Goal: Transaction & Acquisition: Purchase product/service

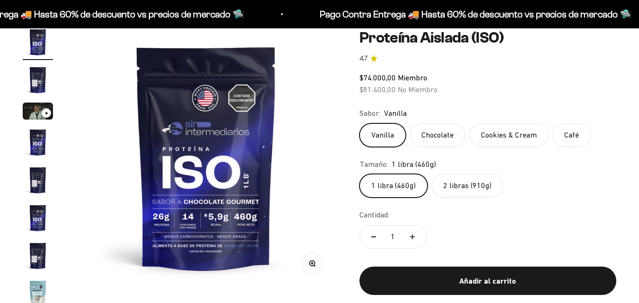
click at [460, 184] on label "2 libras (910g)" at bounding box center [467, 186] width 72 height 24
click at [359, 174] on input "2 libras (910g)" at bounding box center [359, 173] width 0 height 0
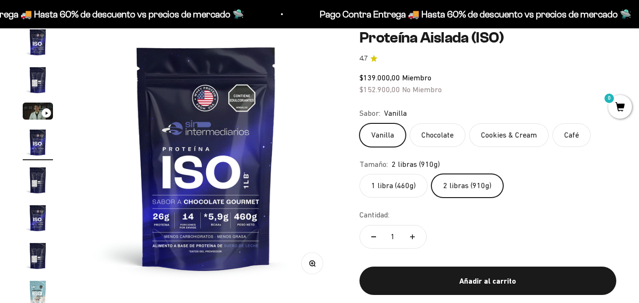
scroll to position [0, 800]
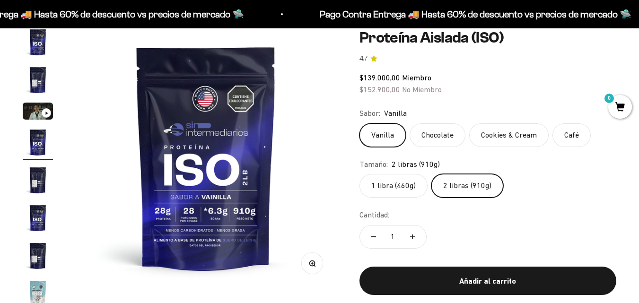
click at [558, 133] on label "Café" at bounding box center [571, 135] width 38 height 24
click at [359, 123] on input "Café" at bounding box center [359, 122] width 0 height 0
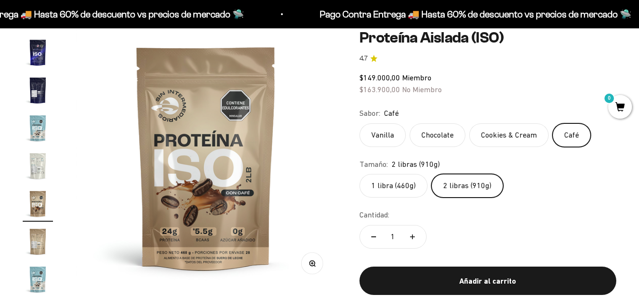
scroll to position [169, 0]
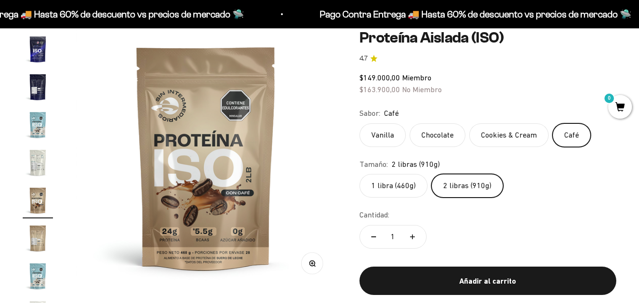
click at [518, 138] on label "Cookies & Cream" at bounding box center [508, 135] width 79 height 24
click at [359, 123] on input "Cookies & Cream" at bounding box center [359, 122] width 0 height 0
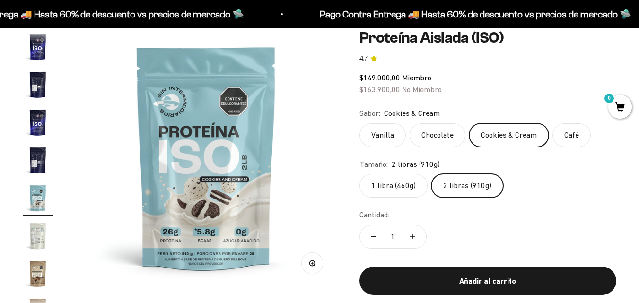
scroll to position [93, 0]
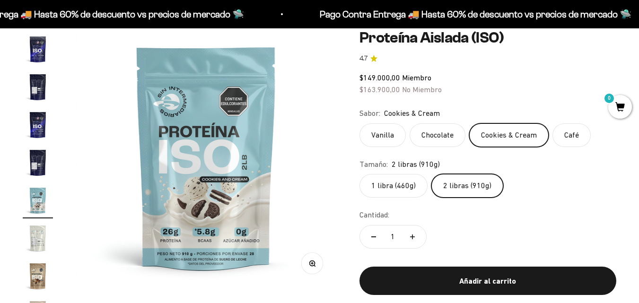
click at [446, 134] on label "Chocolate" at bounding box center [437, 135] width 56 height 24
click at [359, 123] on input "Chocolate" at bounding box center [359, 122] width 0 height 0
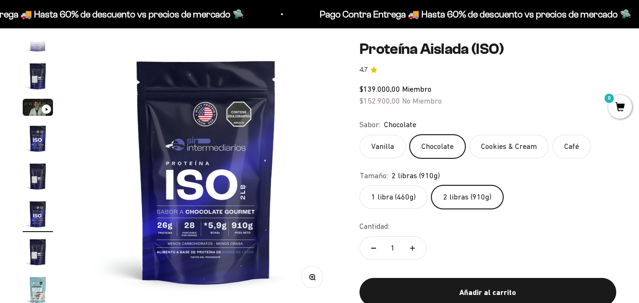
scroll to position [95, 0]
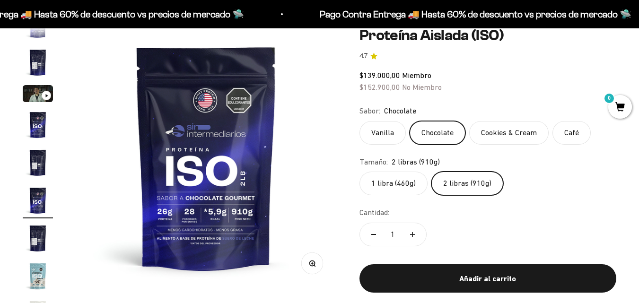
click at [386, 137] on label "Vanilla" at bounding box center [382, 133] width 46 height 24
click at [359, 121] on input "Vanilla" at bounding box center [359, 121] width 0 height 0
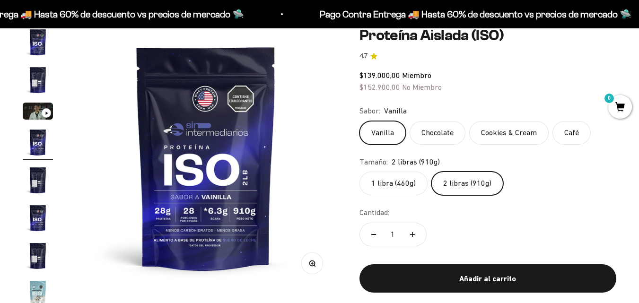
click at [485, 130] on label "Cookies & Cream" at bounding box center [508, 133] width 79 height 24
click at [359, 121] on input "Cookies & Cream" at bounding box center [359, 121] width 0 height 0
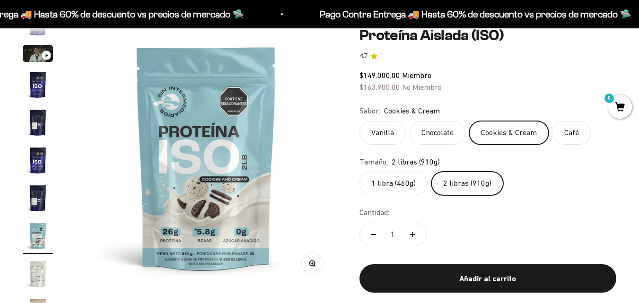
scroll to position [93, 0]
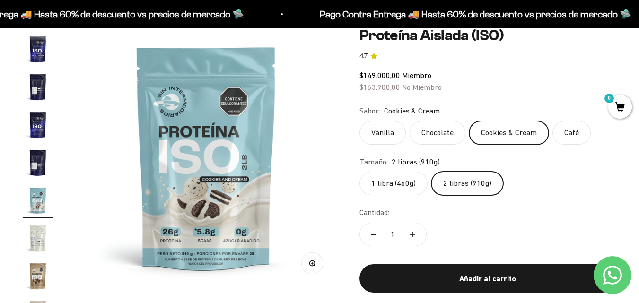
click at [438, 132] on label "Chocolate" at bounding box center [437, 133] width 56 height 24
click at [359, 121] on input "Chocolate" at bounding box center [359, 121] width 0 height 0
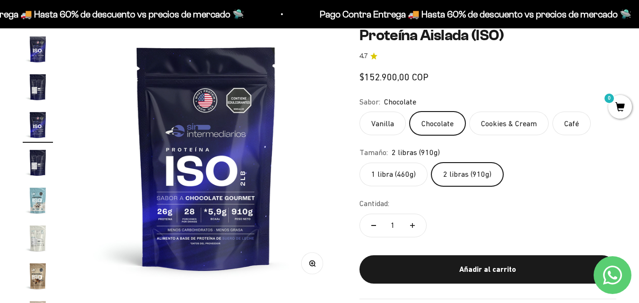
scroll to position [17, 0]
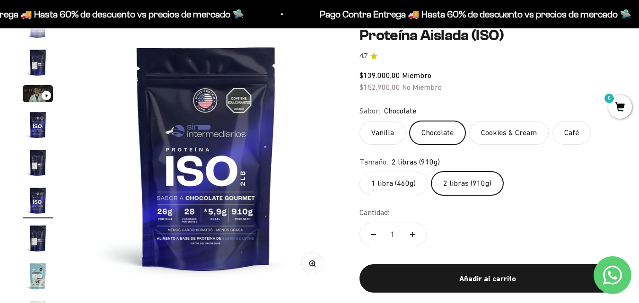
click at [35, 237] on img "Ir al artículo 7" at bounding box center [38, 238] width 30 height 30
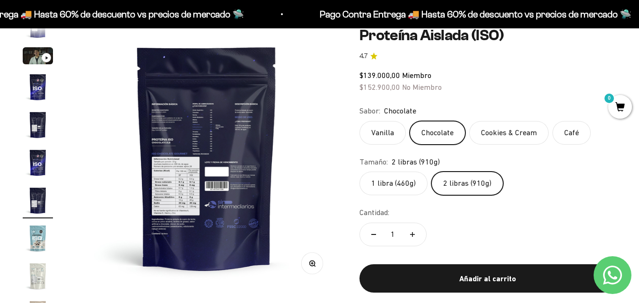
scroll to position [0, 1599]
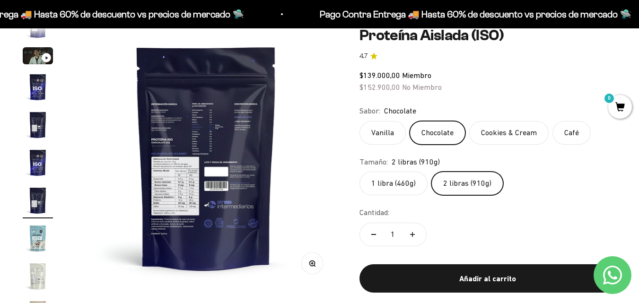
click at [196, 134] on img at bounding box center [206, 157] width 261 height 261
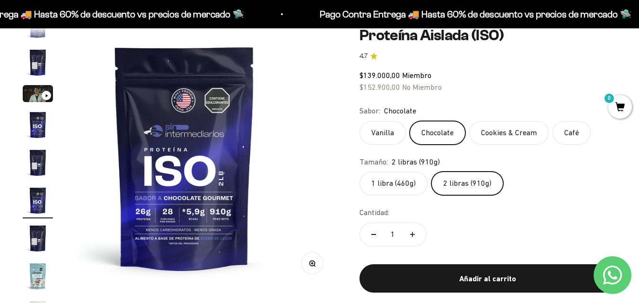
scroll to position [0, 1332]
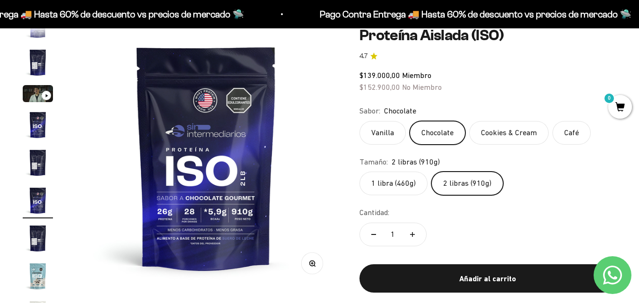
click at [34, 240] on img "Ir al artículo 7" at bounding box center [38, 238] width 30 height 30
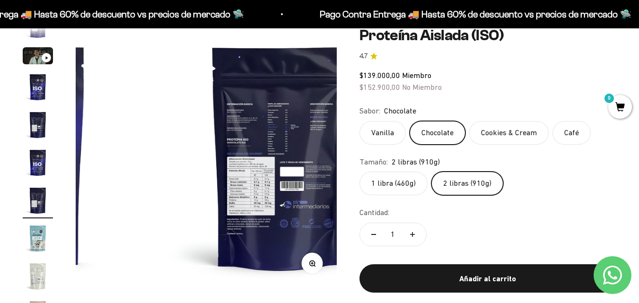
scroll to position [0, 1599]
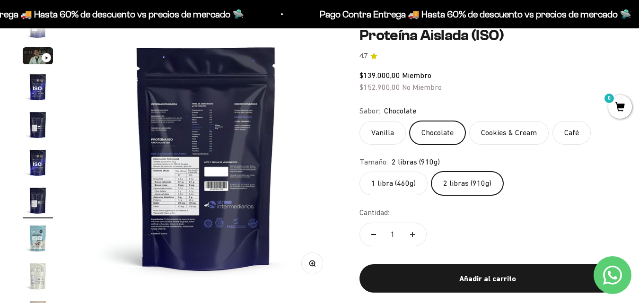
click at [311, 268] on button "Zoom" at bounding box center [311, 263] width 21 height 21
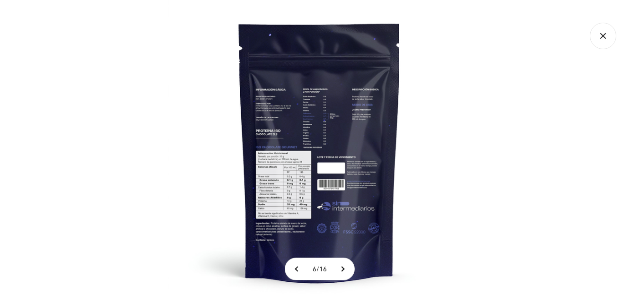
click at [288, 194] on img at bounding box center [319, 151] width 303 height 303
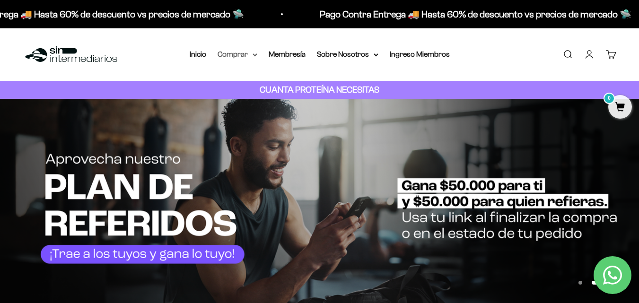
click at [227, 51] on summary "Comprar" at bounding box center [237, 54] width 40 height 12
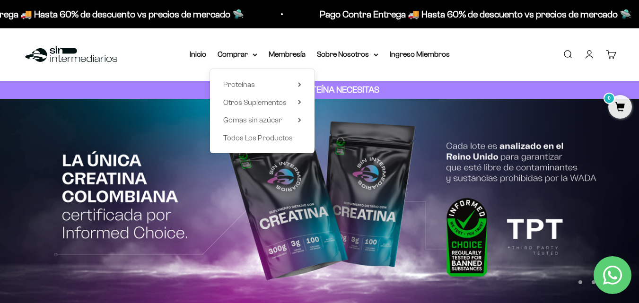
drag, startPoint x: 268, startPoint y: 81, endPoint x: 307, endPoint y: 84, distance: 38.9
click at [303, 84] on div "Proteínas Ver Todos Whey Iso Vegan Shaker" at bounding box center [262, 111] width 104 height 84
click at [297, 87] on summary "Proteínas" at bounding box center [262, 84] width 78 height 12
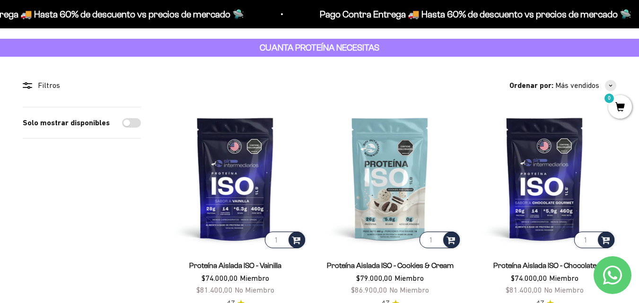
scroll to position [95, 0]
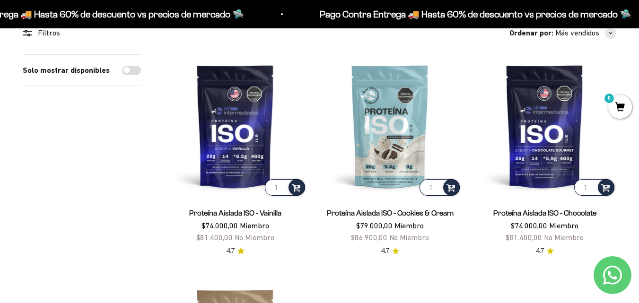
click at [247, 218] on span "Proteína Aislada ISO - Vainilla" at bounding box center [235, 213] width 92 height 12
click at [252, 213] on link "Proteína Aislada ISO - Vainilla" at bounding box center [235, 213] width 92 height 8
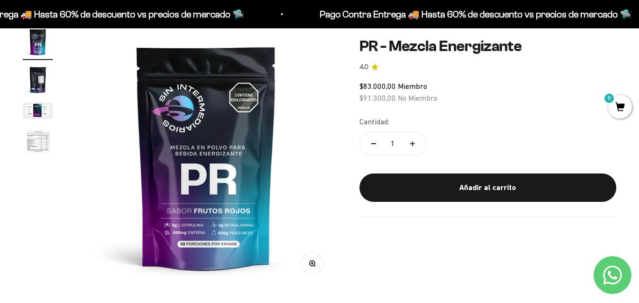
click at [35, 134] on img "Ir al artículo 4" at bounding box center [38, 142] width 30 height 31
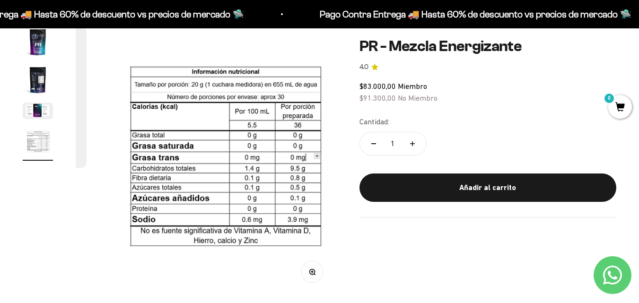
scroll to position [0, 799]
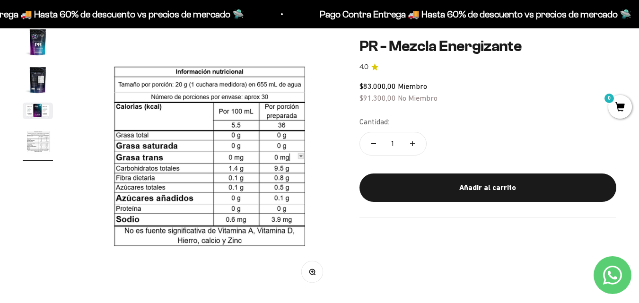
click at [317, 279] on button "Zoom" at bounding box center [311, 271] width 21 height 21
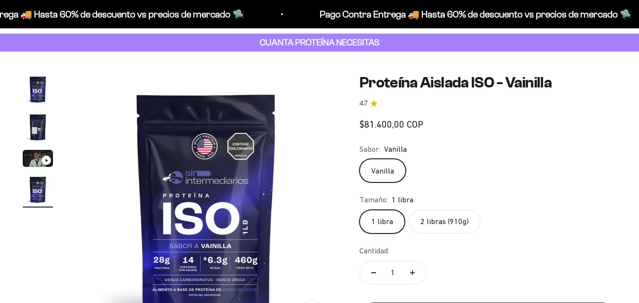
scroll to position [0, 799]
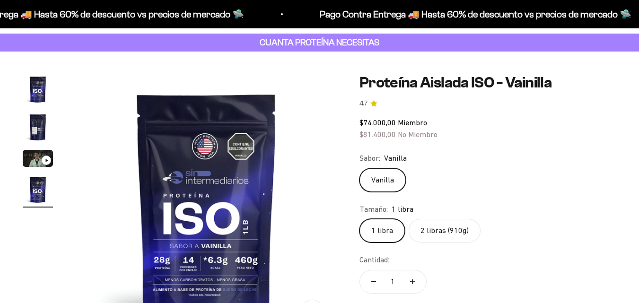
click at [425, 225] on label "2 libras (910g)" at bounding box center [444, 231] width 72 height 24
click at [359, 219] on input "2 libras (910g)" at bounding box center [359, 218] width 0 height 0
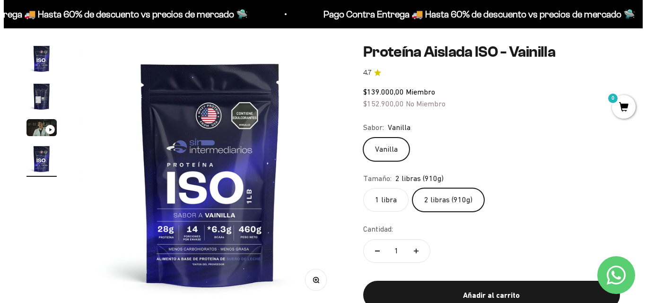
scroll to position [95, 0]
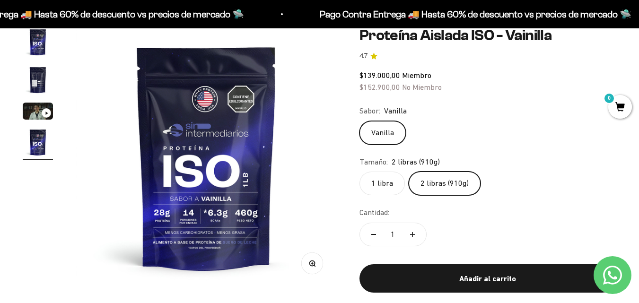
click at [619, 102] on span "0" at bounding box center [620, 107] width 24 height 24
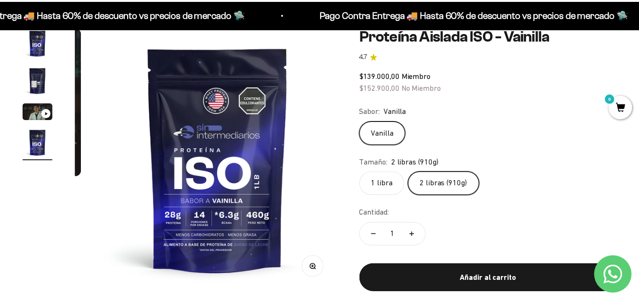
scroll to position [0, 811]
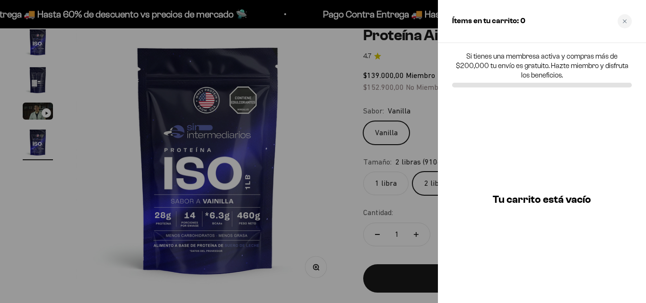
click at [376, 126] on div at bounding box center [323, 151] width 646 height 303
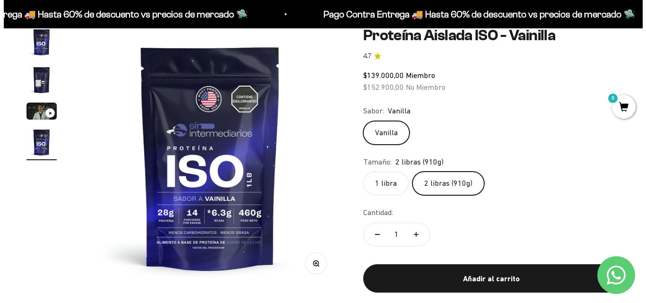
scroll to position [0, 799]
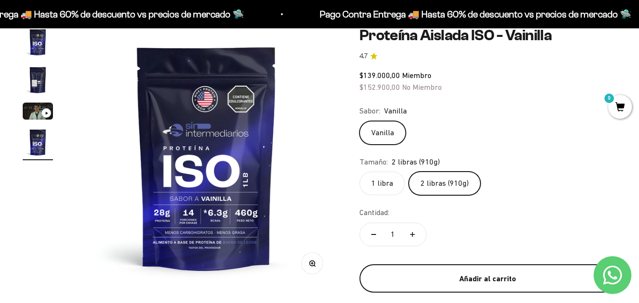
click at [499, 283] on div "Añadir al carrito" at bounding box center [487, 279] width 219 height 12
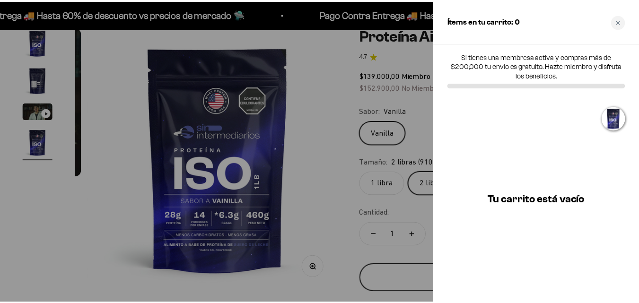
scroll to position [0, 811]
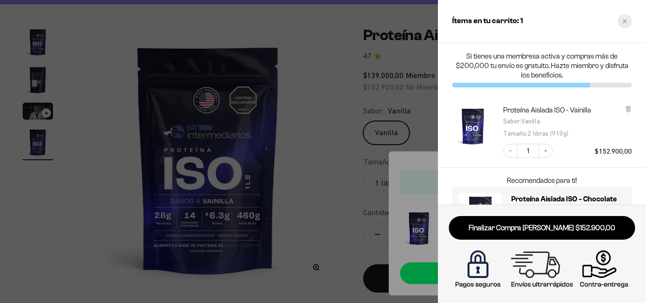
click at [628, 21] on div "Close cart" at bounding box center [624, 21] width 14 height 14
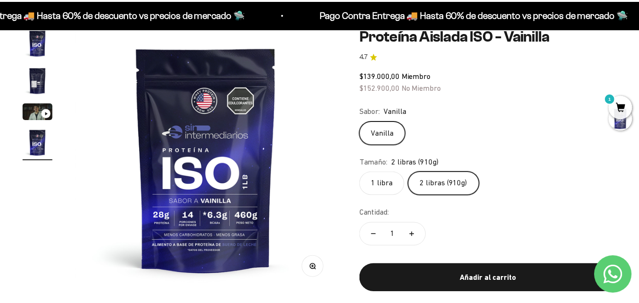
scroll to position [0, 799]
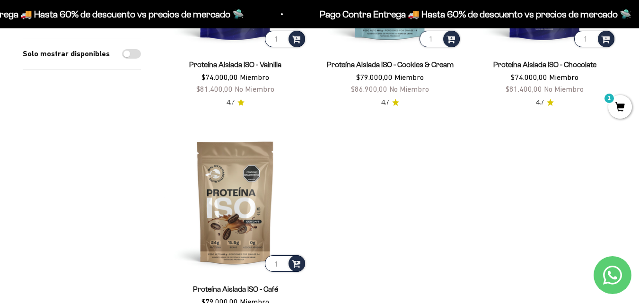
scroll to position [284, 0]
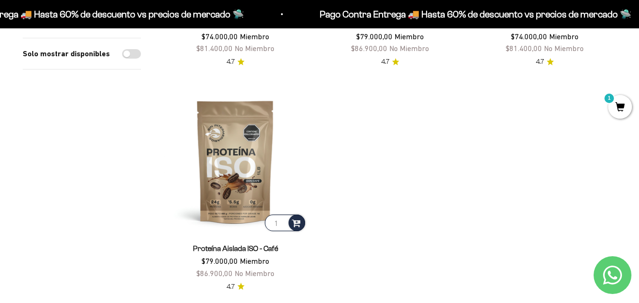
click at [234, 247] on link "Proteína Aislada ISO - Café" at bounding box center [235, 248] width 85 height 8
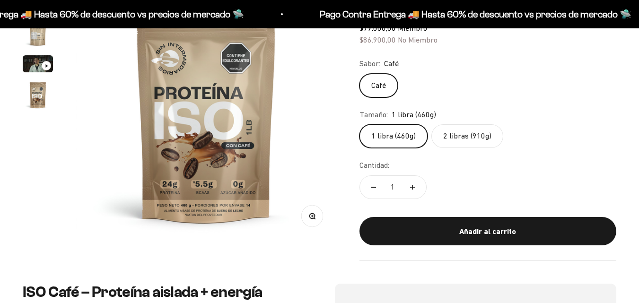
click at [457, 143] on label "2 libras (910g)" at bounding box center [467, 136] width 72 height 24
click at [359, 124] on input "2 libras (910g)" at bounding box center [359, 124] width 0 height 0
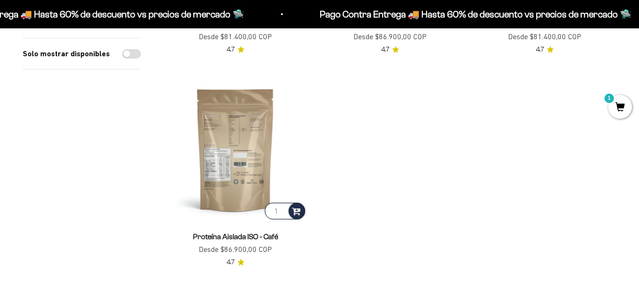
scroll to position [142, 0]
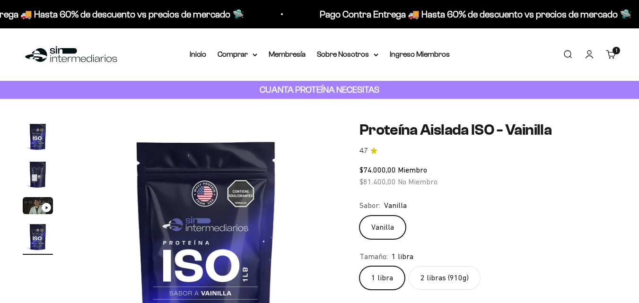
click at [36, 162] on img "Ir al artículo 2" at bounding box center [38, 174] width 30 height 30
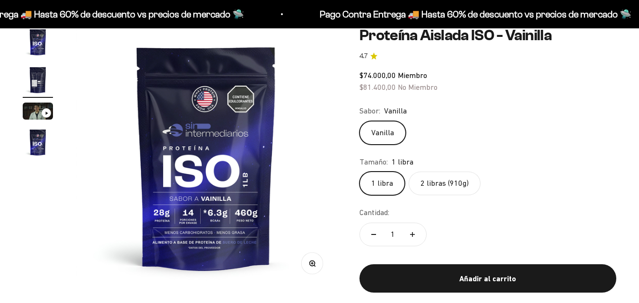
scroll to position [0, 267]
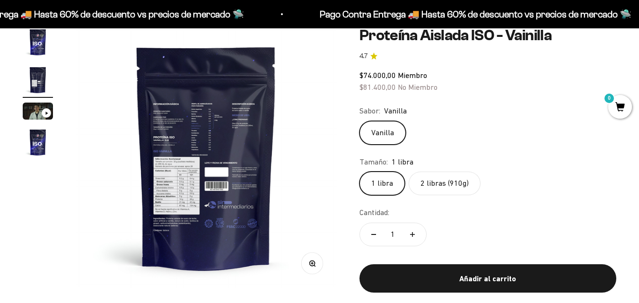
click at [315, 268] on button "Zoom" at bounding box center [311, 263] width 21 height 21
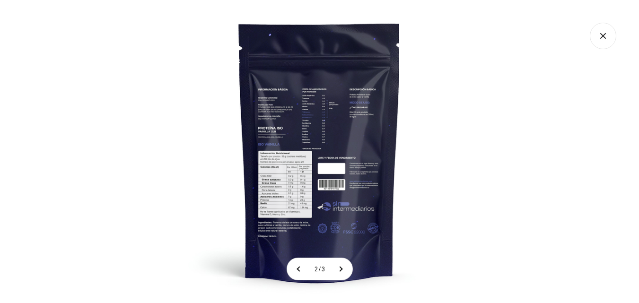
drag, startPoint x: 164, startPoint y: 186, endPoint x: 247, endPoint y: 177, distance: 83.2
click at [247, 177] on div at bounding box center [319, 151] width 639 height 303
click at [284, 185] on img at bounding box center [319, 151] width 303 height 303
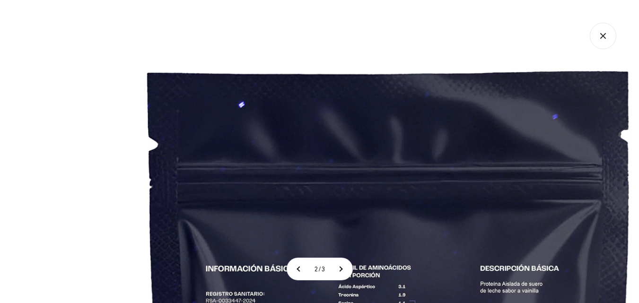
click at [606, 34] on icon "Cerrar galería" at bounding box center [602, 36] width 26 height 26
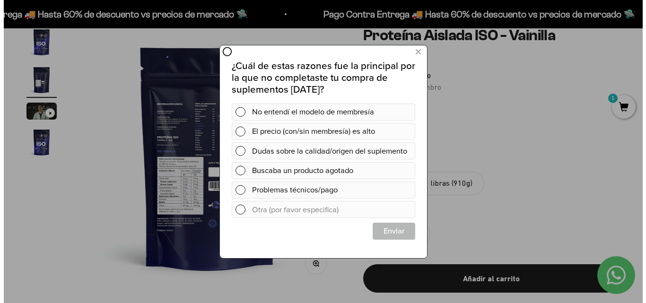
scroll to position [0, 0]
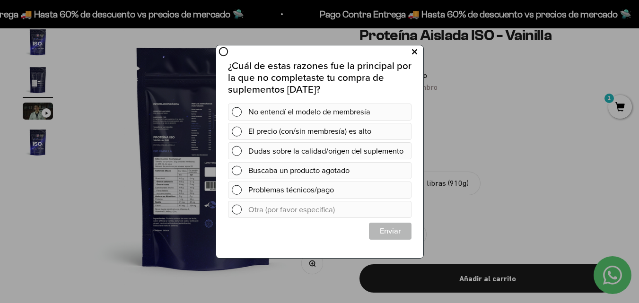
click at [411, 55] on icon at bounding box center [413, 51] width 5 height 13
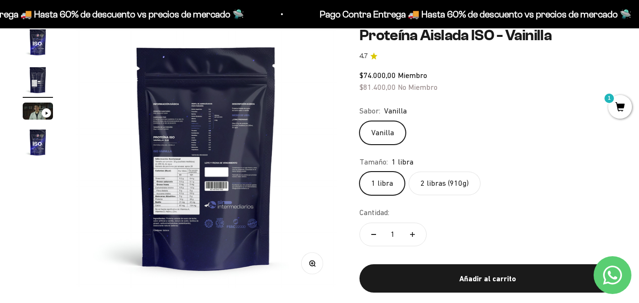
click at [609, 107] on span "1" at bounding box center [620, 107] width 24 height 24
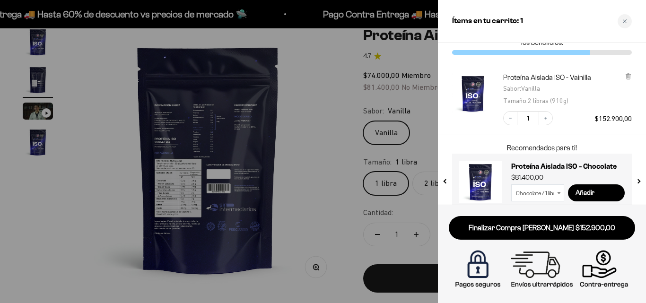
scroll to position [45, 0]
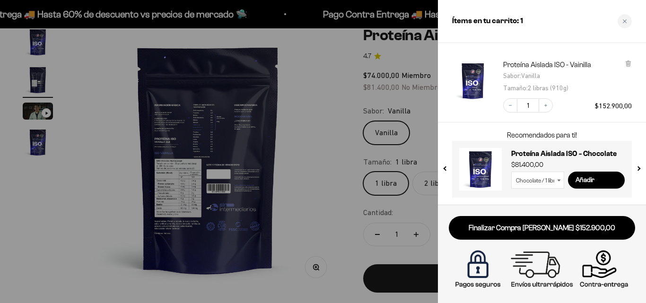
click at [552, 181] on select "Chocolate / 1 libra (460g) Chocolate / 2 libras (910g)" at bounding box center [537, 180] width 53 height 17
select select "42651621458129"
click at [511, 172] on select "Chocolate / 1 libra (460g) Chocolate / 2 libras (910g)" at bounding box center [537, 180] width 53 height 17
click at [439, 164] on div "Recomendados para ti! BCAAs sabor Limón - Mandarina (2:1:1) $58.300,00 Añadir P…" at bounding box center [542, 163] width 208 height 82
click at [446, 165] on button "previous slide / item" at bounding box center [445, 166] width 8 height 57
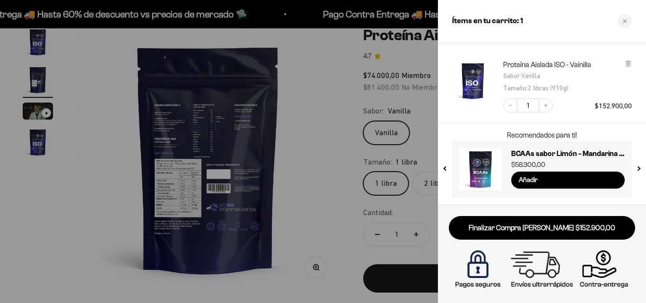
click at [446, 165] on button "previous slide / item" at bounding box center [445, 166] width 8 height 57
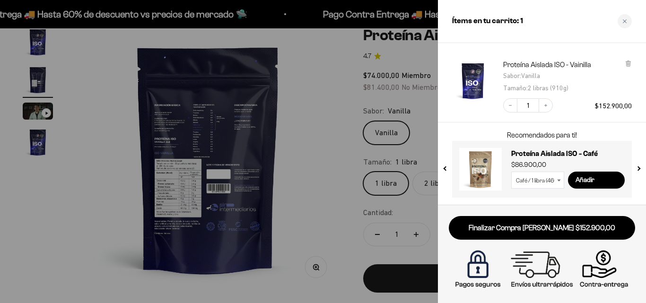
click at [446, 165] on button "previous slide / item" at bounding box center [445, 166] width 8 height 57
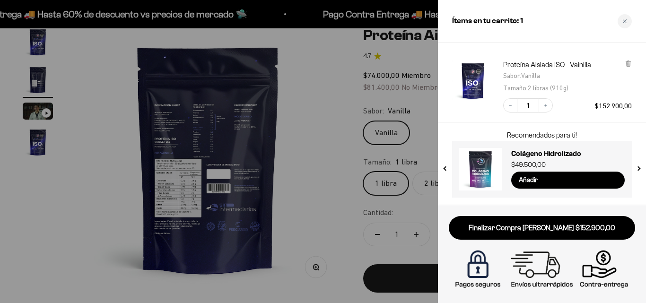
click at [446, 166] on button "previous slide / item" at bounding box center [445, 166] width 8 height 57
click at [447, 166] on button "previous slide / item" at bounding box center [445, 166] width 8 height 57
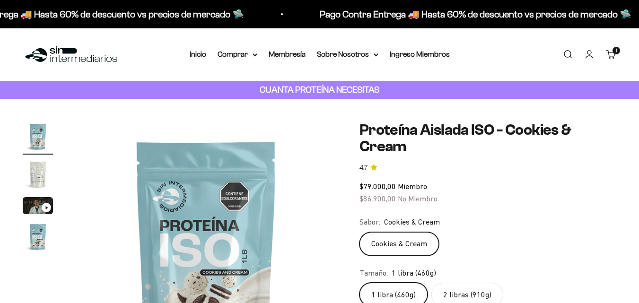
scroll to position [47, 0]
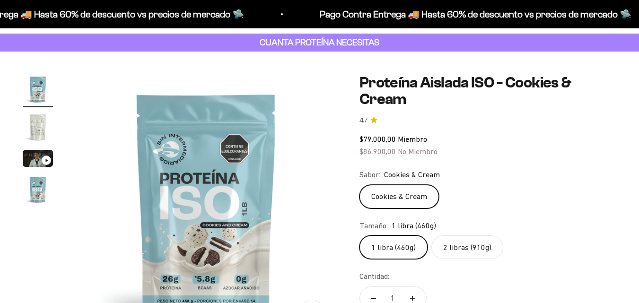
click at [42, 122] on img "Ir al artículo 2" at bounding box center [38, 127] width 30 height 30
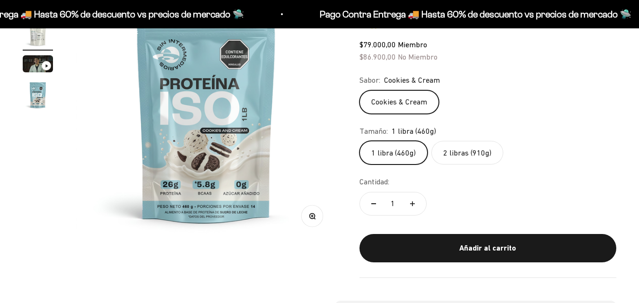
scroll to position [0, 267]
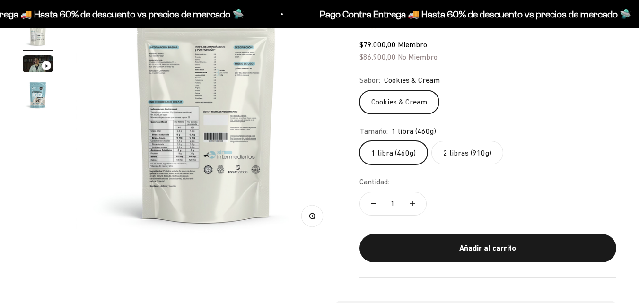
click at [313, 210] on button "Zoom" at bounding box center [311, 216] width 21 height 21
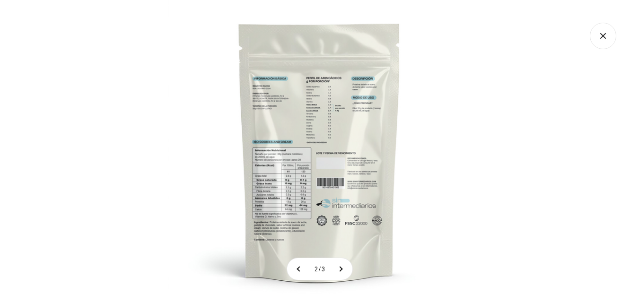
scroll to position [0, 0]
click at [189, 96] on img at bounding box center [319, 151] width 303 height 303
click at [280, 103] on img at bounding box center [319, 151] width 303 height 303
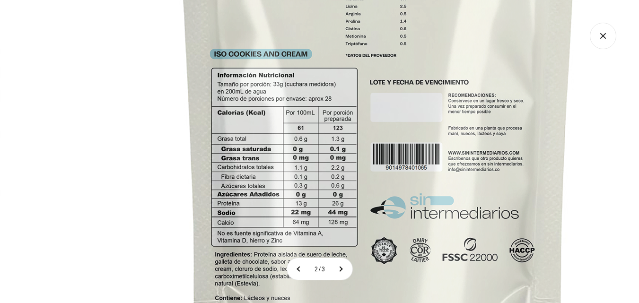
click at [342, 206] on img at bounding box center [378, 78] width 756 height 756
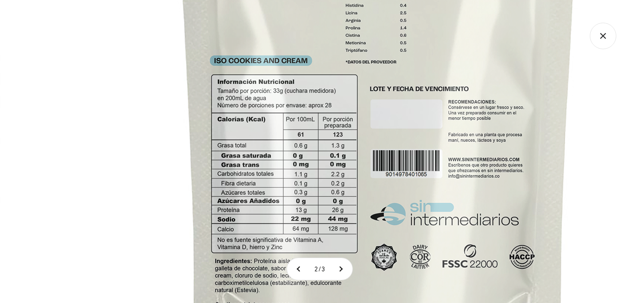
click at [342, 218] on img at bounding box center [378, 84] width 756 height 756
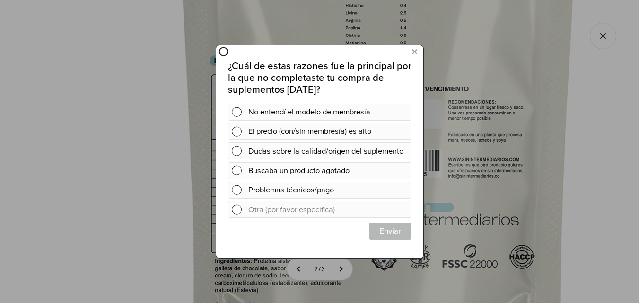
click at [403, 47] on div "¿Cuál de estas razones fue la principal por la que no completaste tu compra de …" at bounding box center [319, 146] width 207 height 204
click at [414, 48] on icon at bounding box center [413, 51] width 5 height 13
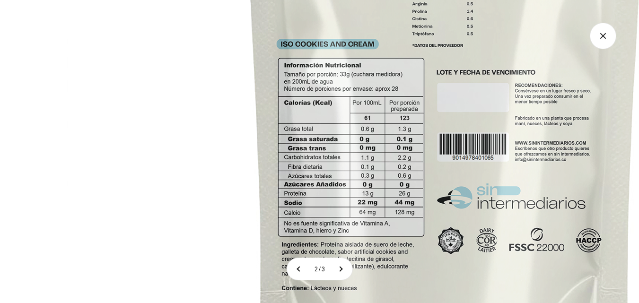
click at [606, 33] on icon "Cerrar galería" at bounding box center [602, 36] width 26 height 26
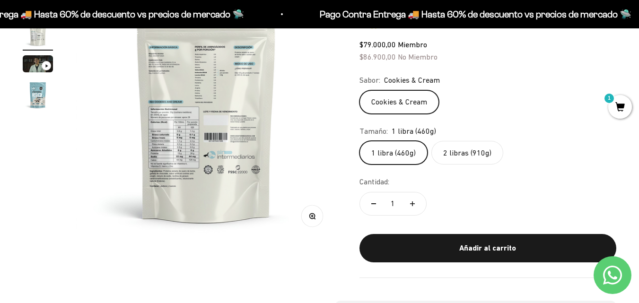
click at [463, 140] on fieldset "Tamaño: 1 libra (460g) 1 libra (460g) 2 libras (910g)" at bounding box center [487, 145] width 257 height 40
click at [466, 145] on label "2 libras (910g)" at bounding box center [467, 153] width 72 height 24
click at [359, 141] on input "2 libras (910g)" at bounding box center [359, 140] width 0 height 0
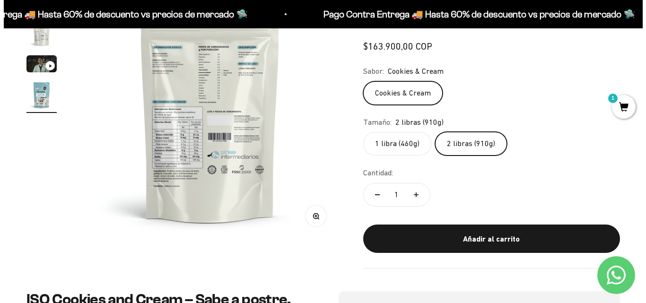
scroll to position [0, 799]
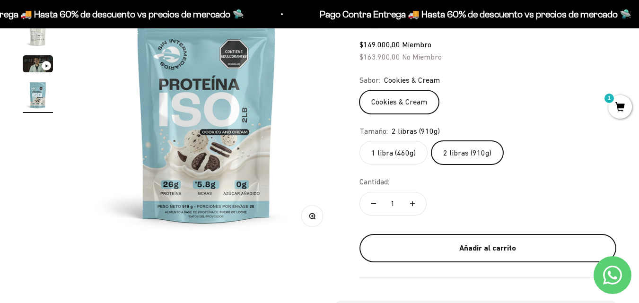
click at [422, 239] on button "Añadir al carrito" at bounding box center [487, 248] width 257 height 28
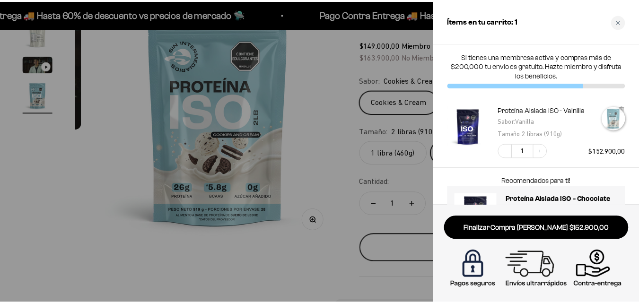
scroll to position [0, 811]
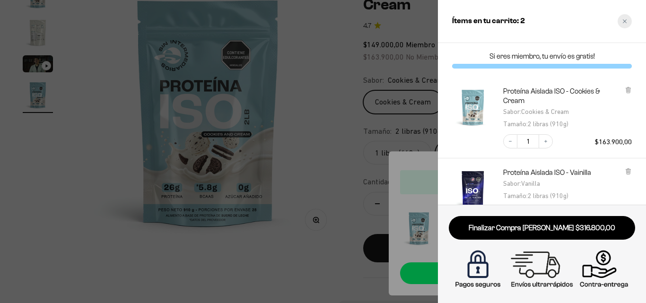
click at [622, 19] on icon "Close cart" at bounding box center [624, 21] width 5 height 5
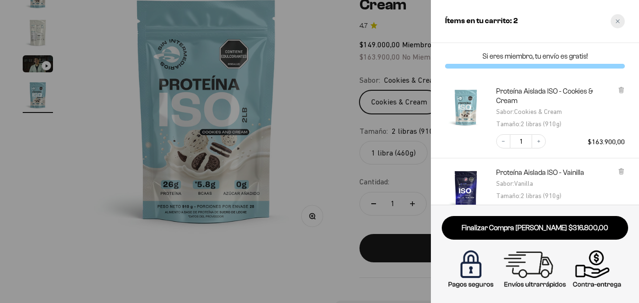
scroll to position [0, 799]
